Goal: Navigation & Orientation: Find specific page/section

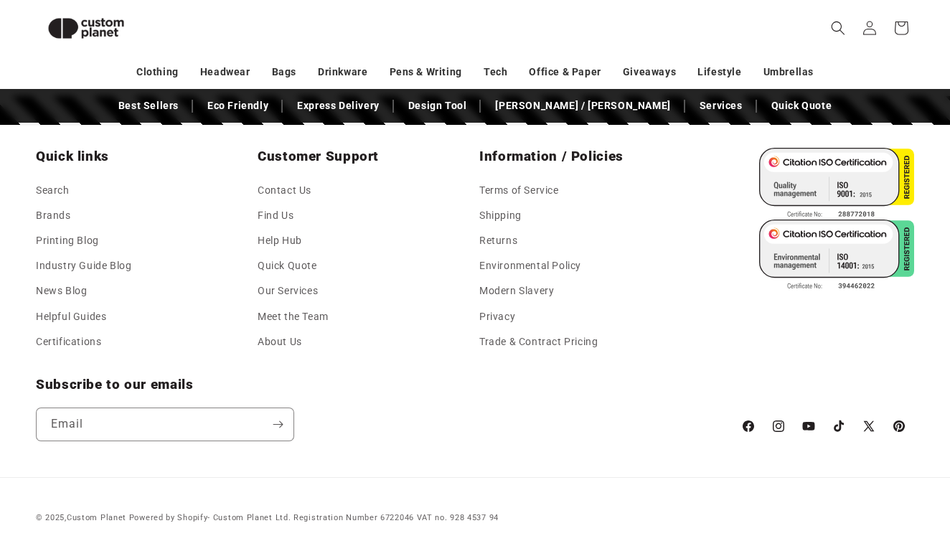
scroll to position [2582, 0]
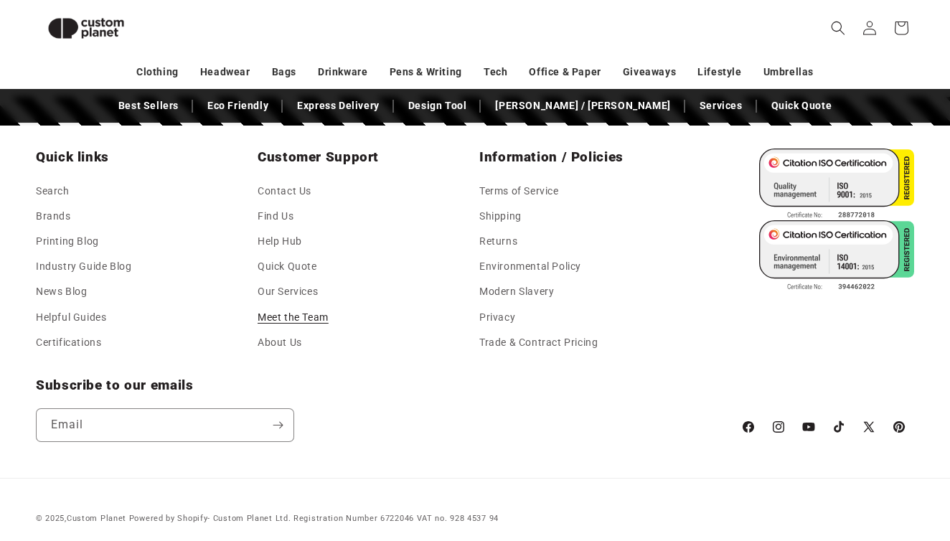
click at [300, 311] on link "Meet the Team" at bounding box center [293, 317] width 71 height 25
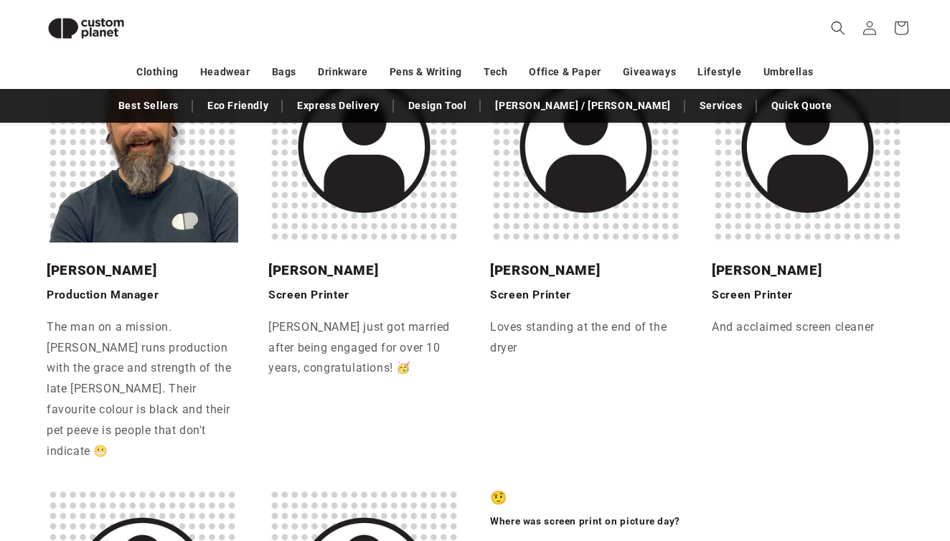
scroll to position [1455, 0]
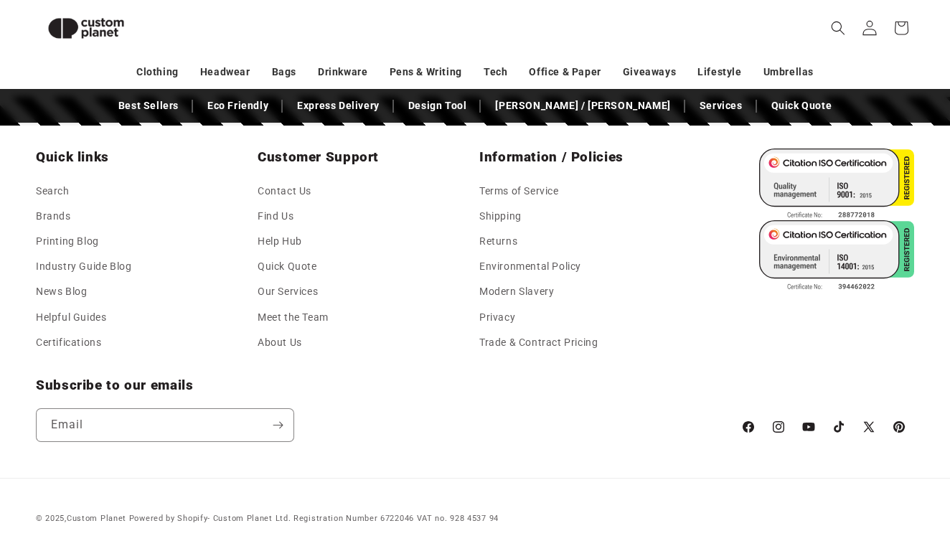
scroll to position [0, 950]
click at [280, 306] on link "Meet the Team" at bounding box center [293, 317] width 71 height 25
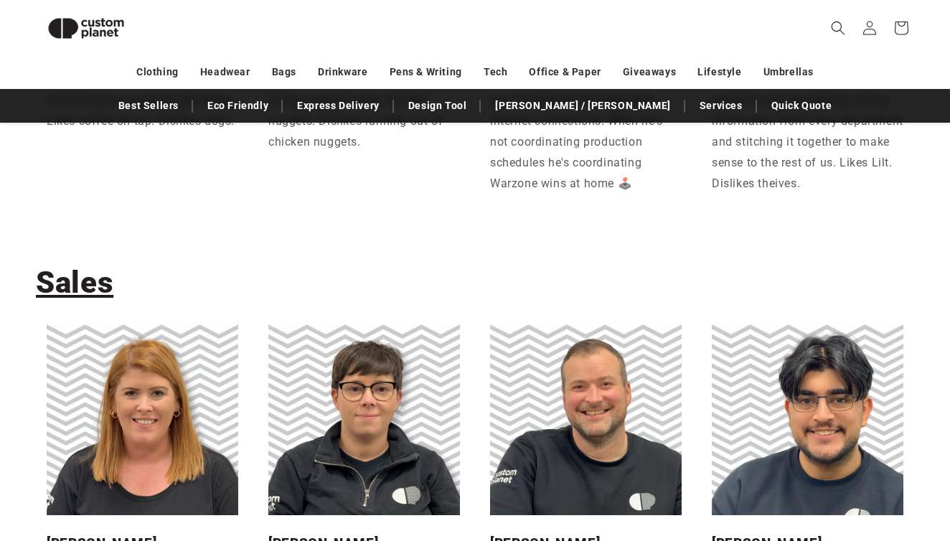
scroll to position [354, 0]
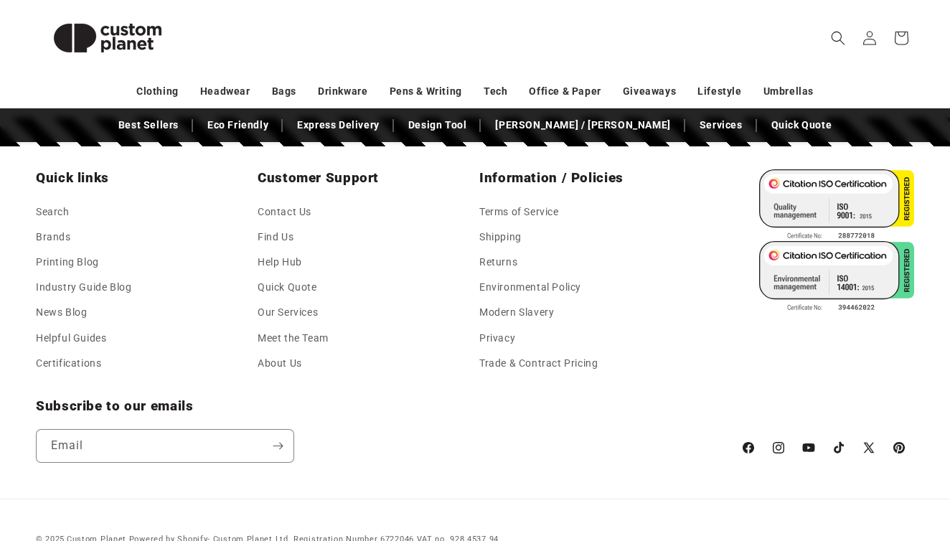
scroll to position [0, 950]
